Goal: Check status: Check status

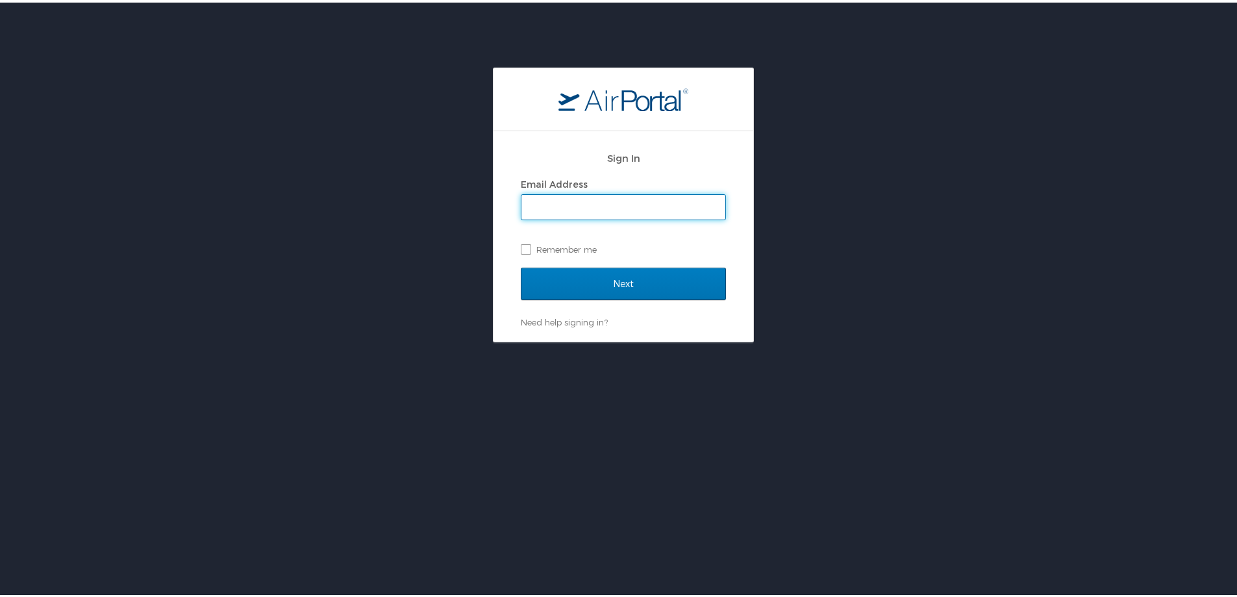
type input "kmiller@aurhomes.com"
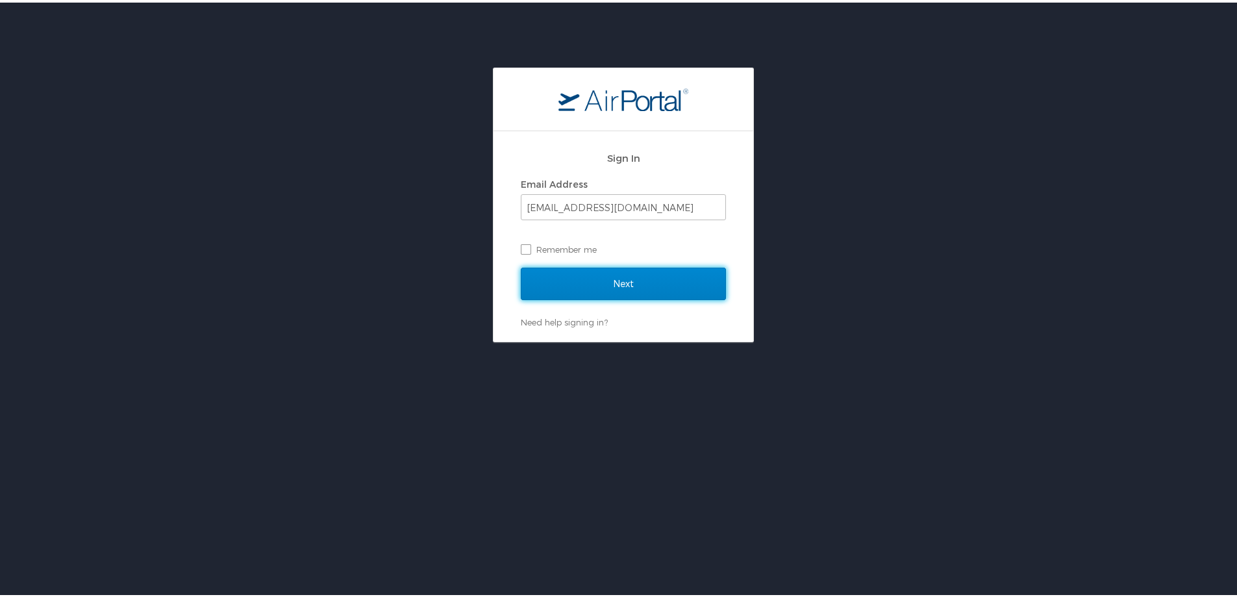
click at [581, 285] on input "Next" at bounding box center [623, 281] width 205 height 32
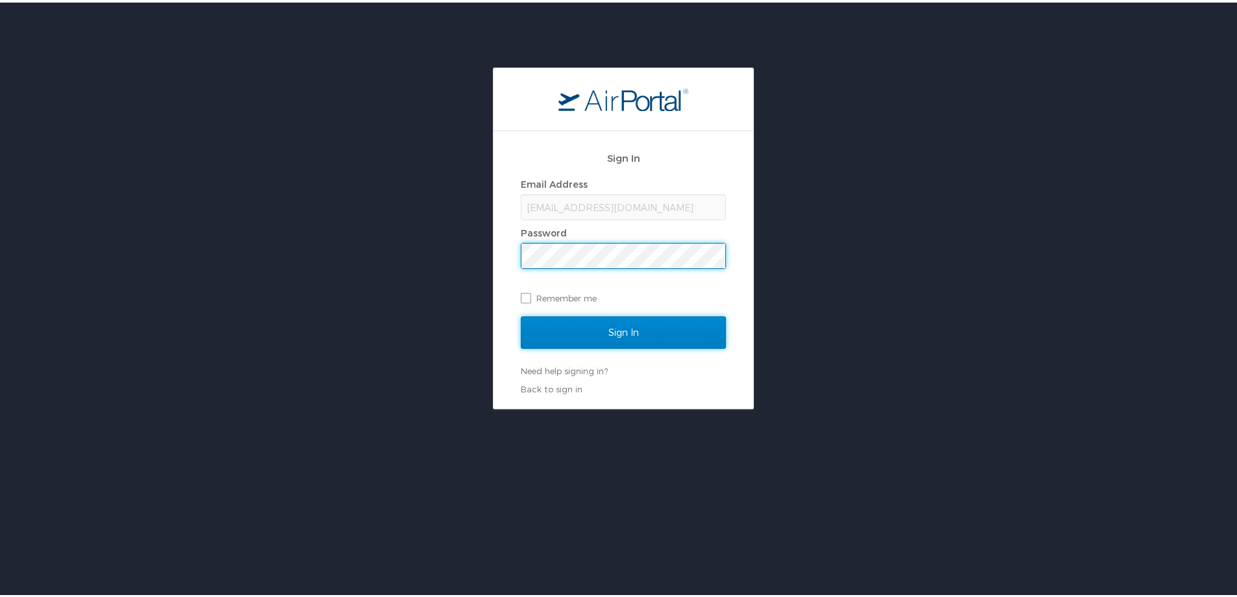
click at [571, 326] on input "Sign In" at bounding box center [623, 330] width 205 height 32
